Goal: Task Accomplishment & Management: Manage account settings

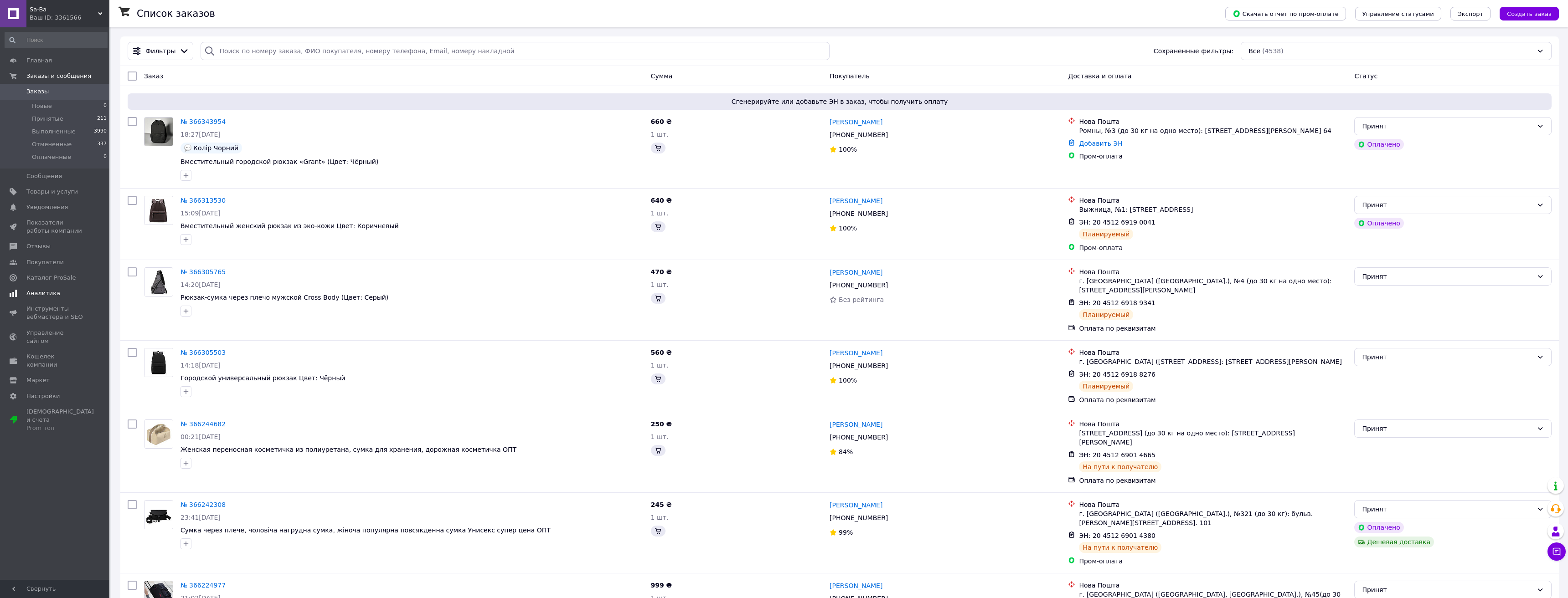
click at [48, 292] on span "Аналитика" at bounding box center [43, 293] width 34 height 8
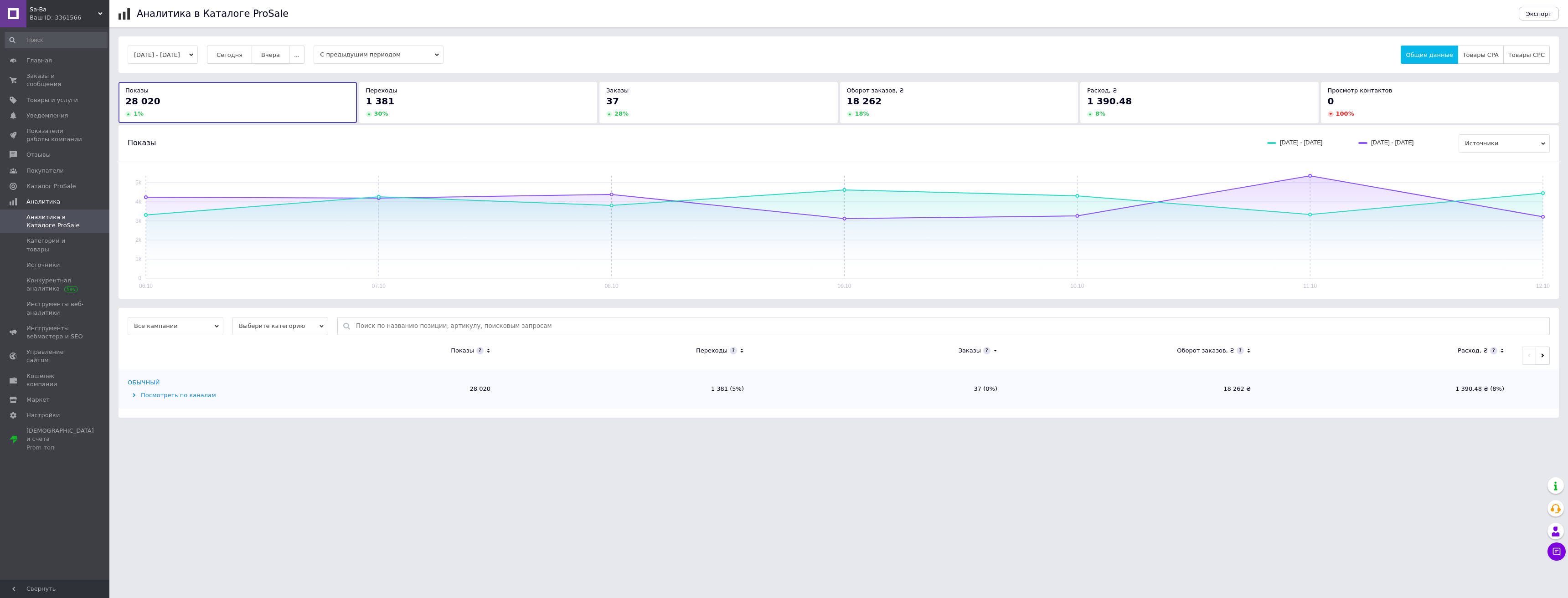
click at [277, 54] on span "Вчера" at bounding box center [271, 55] width 19 height 7
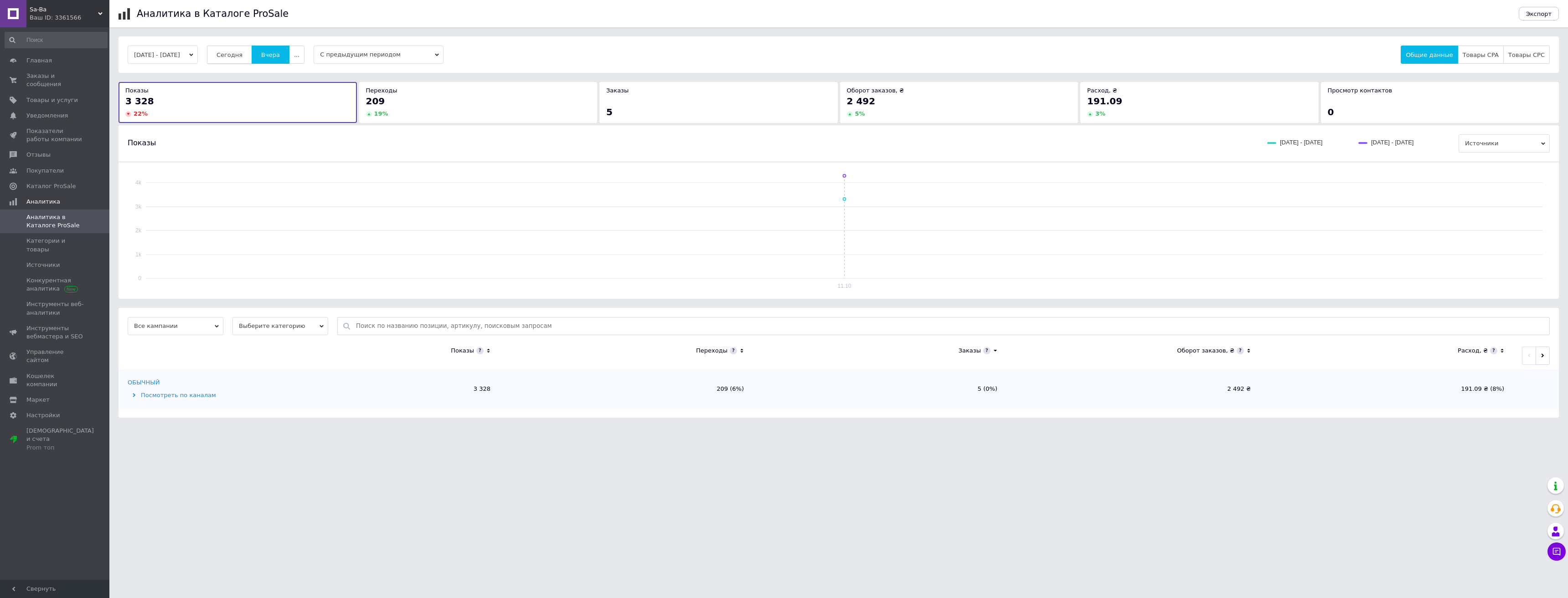
click at [241, 59] on button "Сегодня" at bounding box center [229, 54] width 45 height 18
click at [63, 74] on span "Заказы и сообщения" at bounding box center [55, 80] width 58 height 17
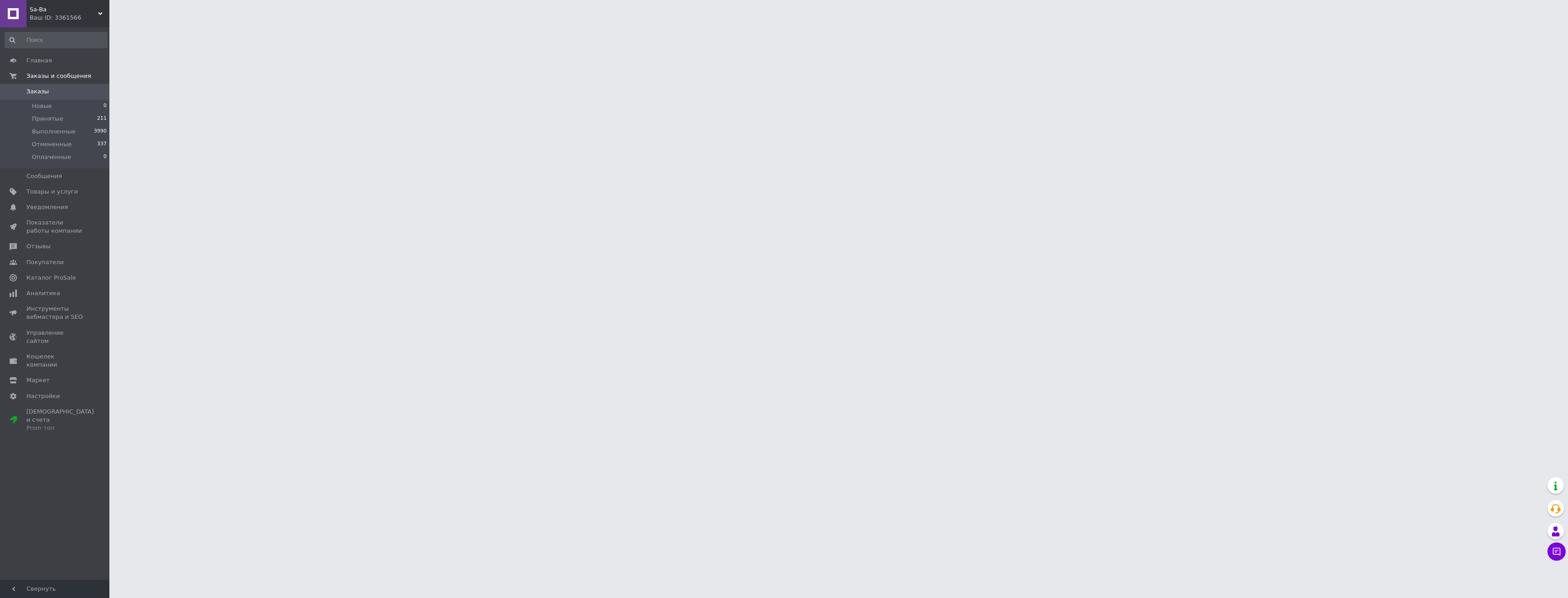
drag, startPoint x: 384, startPoint y: 10, endPoint x: 399, endPoint y: 9, distance: 15.0
click at [384, 11] on div at bounding box center [784, 11] width 1568 height 23
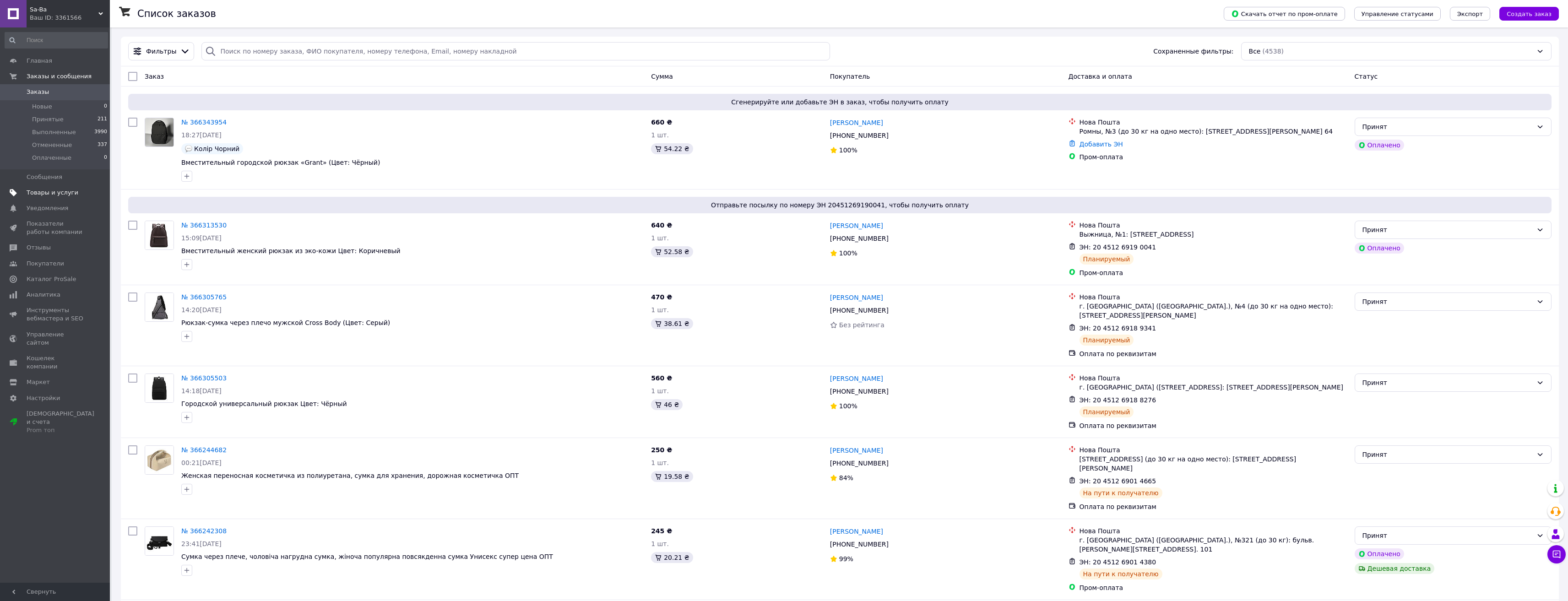
click at [65, 194] on span "Товары и услуги" at bounding box center [53, 193] width 52 height 8
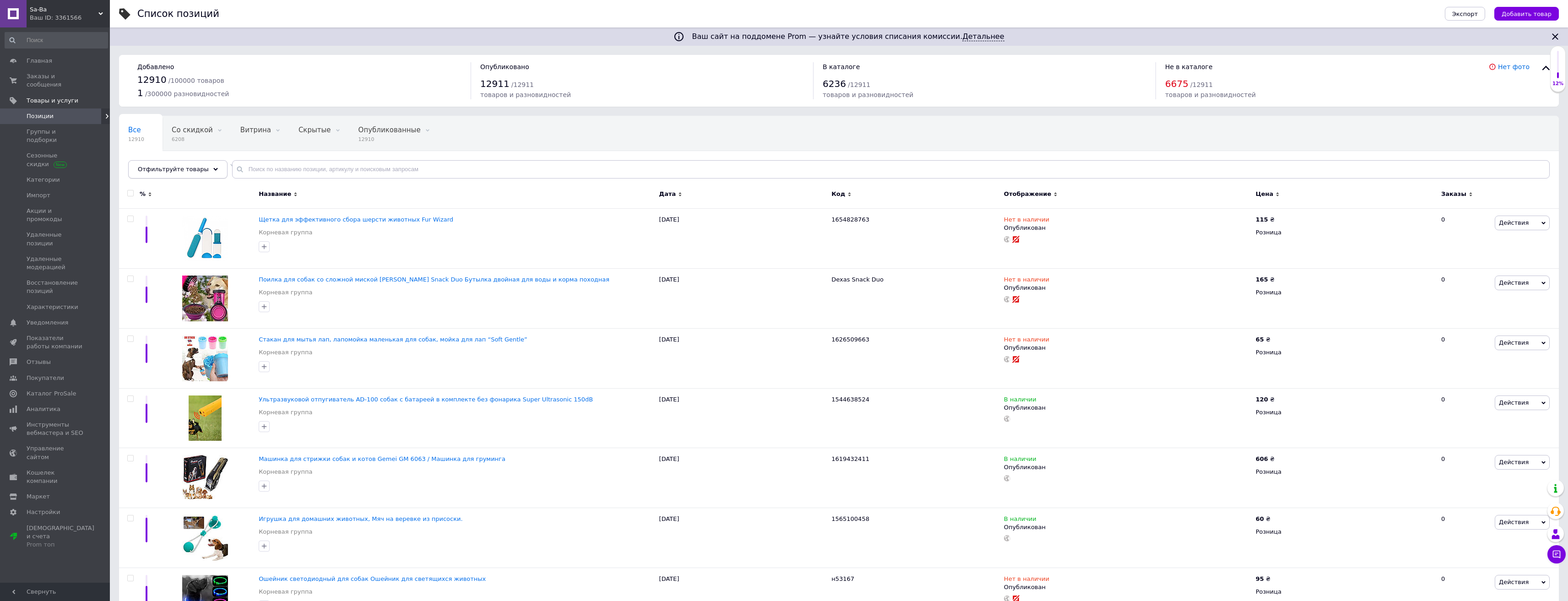
click at [197, 170] on span "Отфильтруйте товары" at bounding box center [173, 169] width 71 height 7
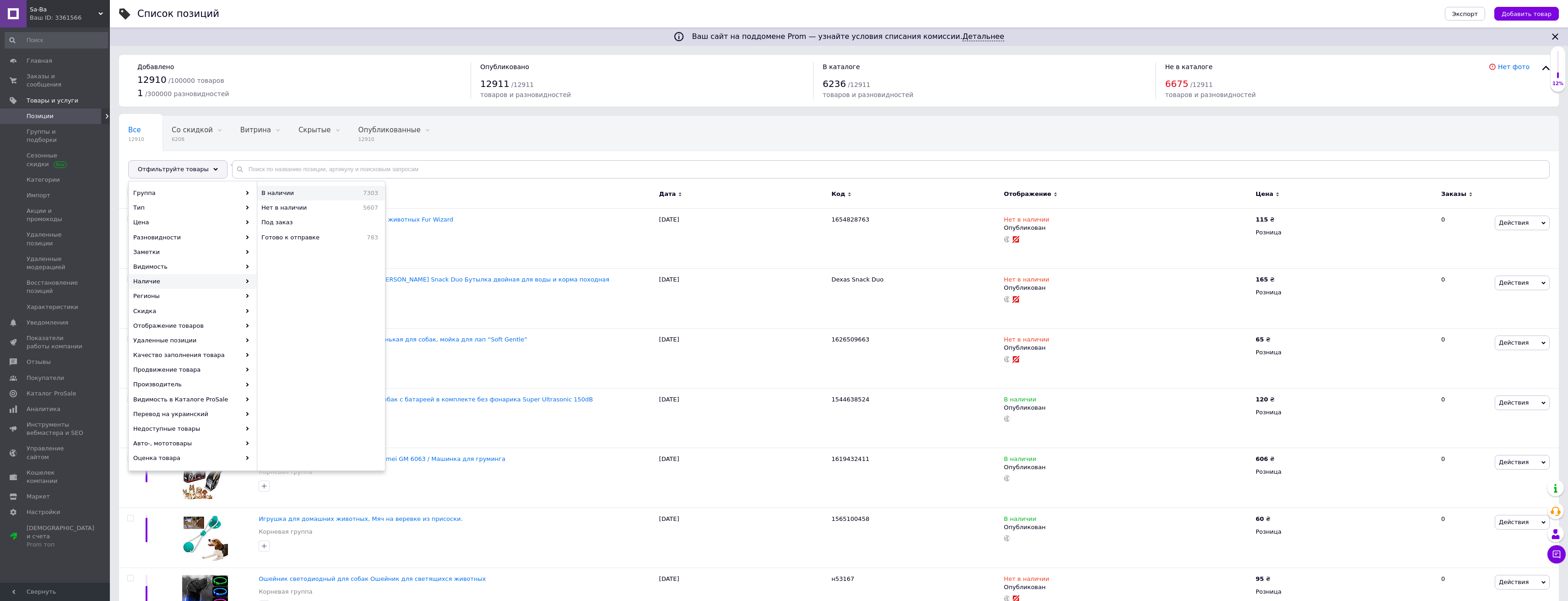
click at [263, 195] on span "В наличии" at bounding box center [297, 193] width 73 height 8
